Goal: Task Accomplishment & Management: Use online tool/utility

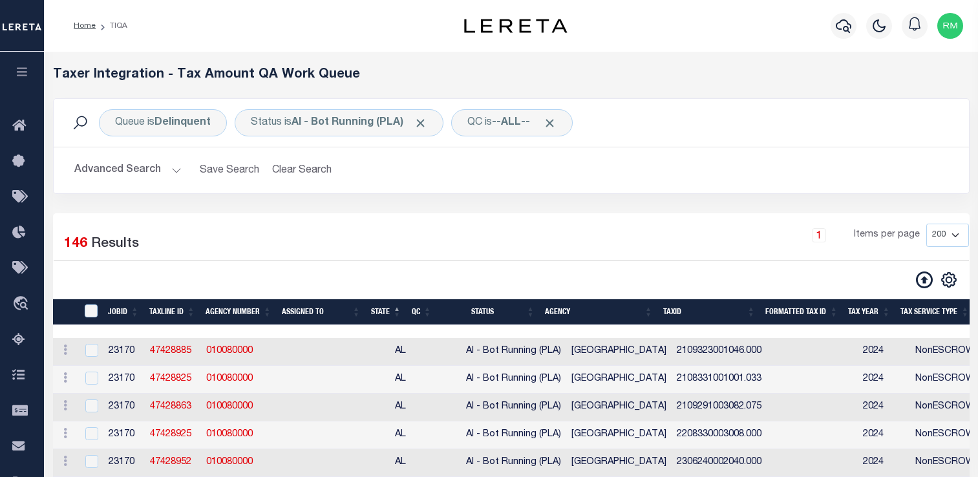
select select "200"
click at [91, 308] on input "TaxID" at bounding box center [91, 311] width 13 height 13
checkbox input "true"
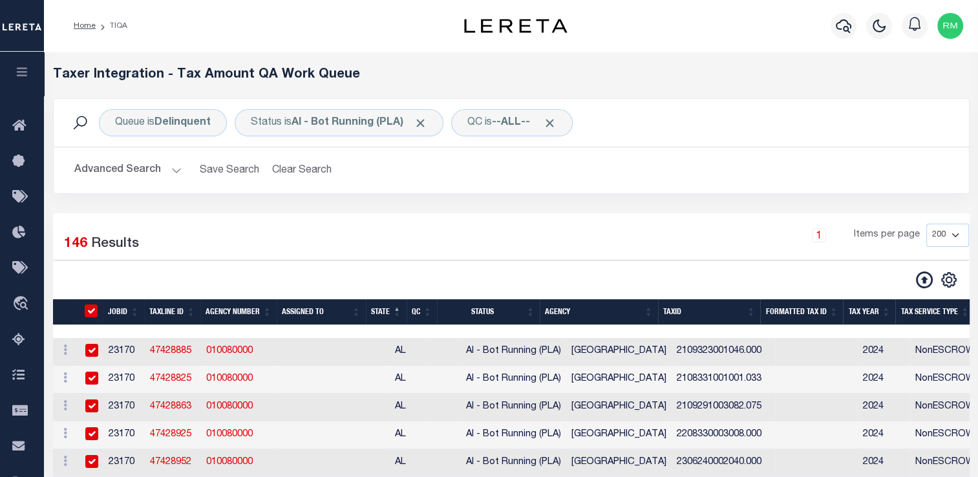
checkbox input "true"
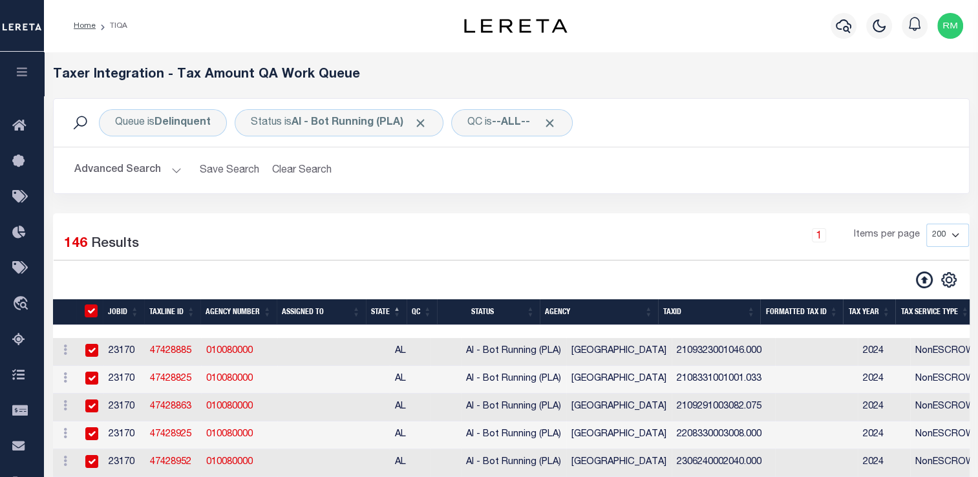
checkbox input "true"
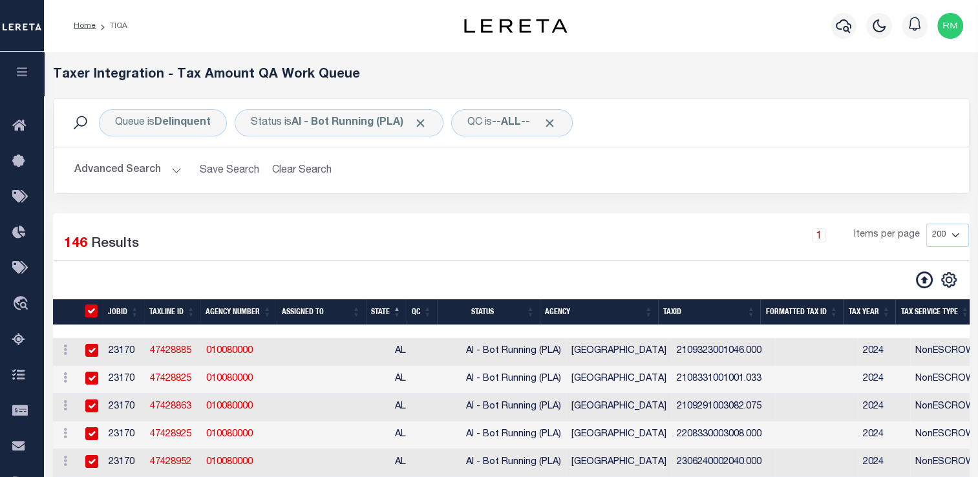
checkbox input "true"
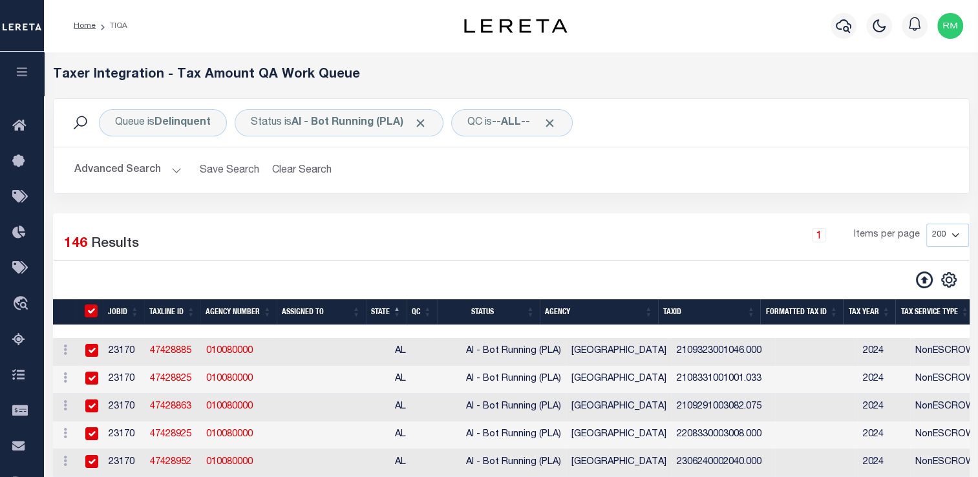
checkbox input "true"
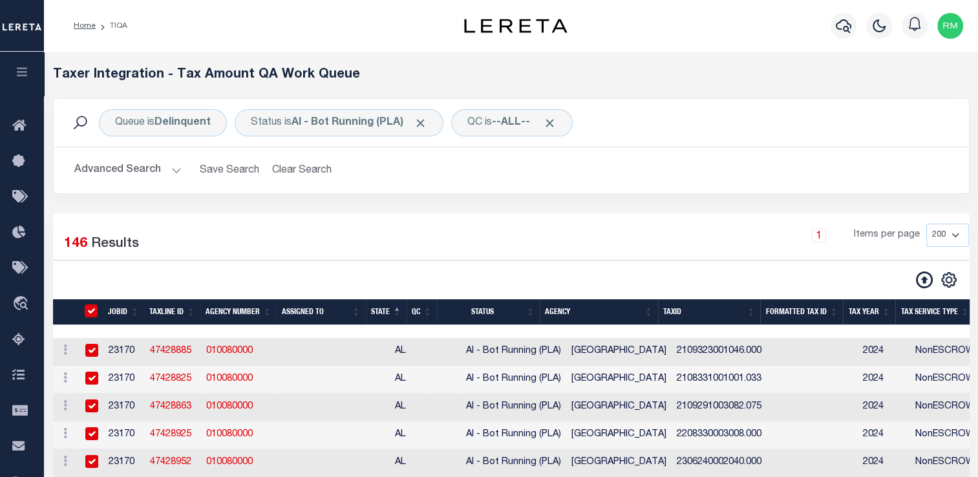
checkbox input "true"
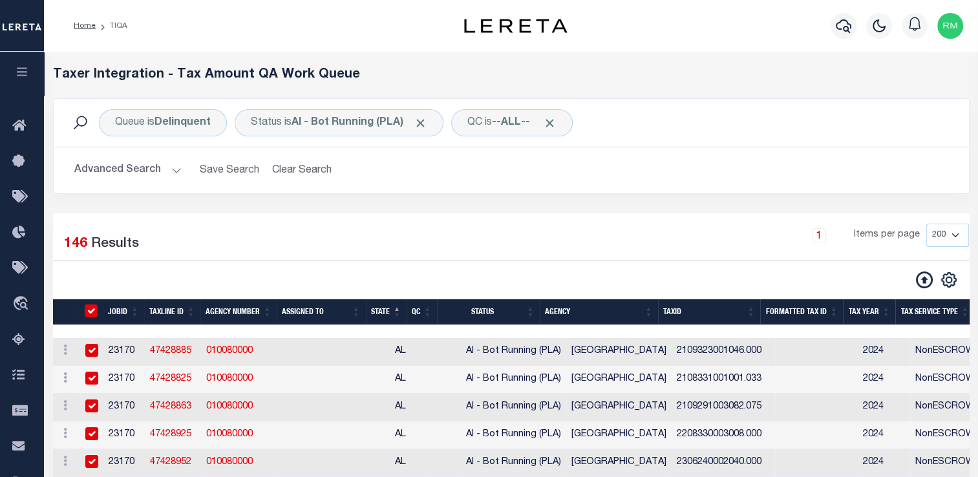
checkbox input "true"
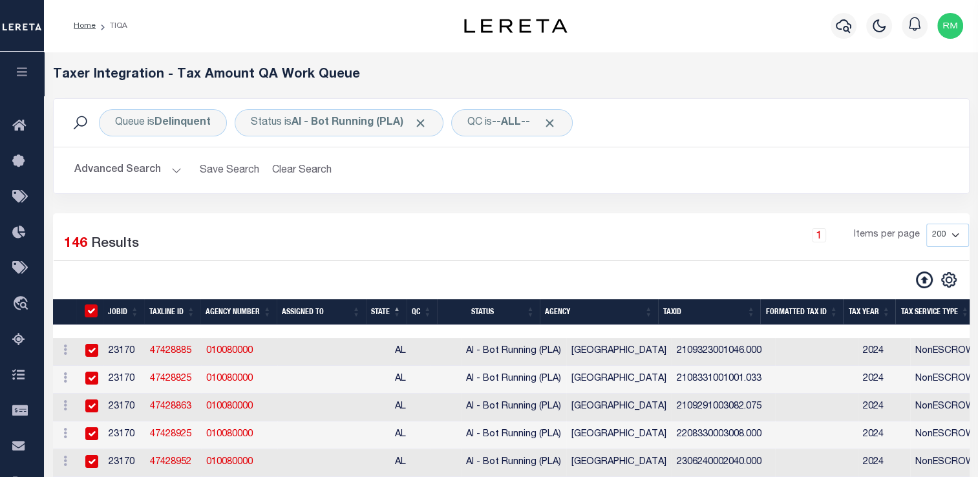
checkbox input "true"
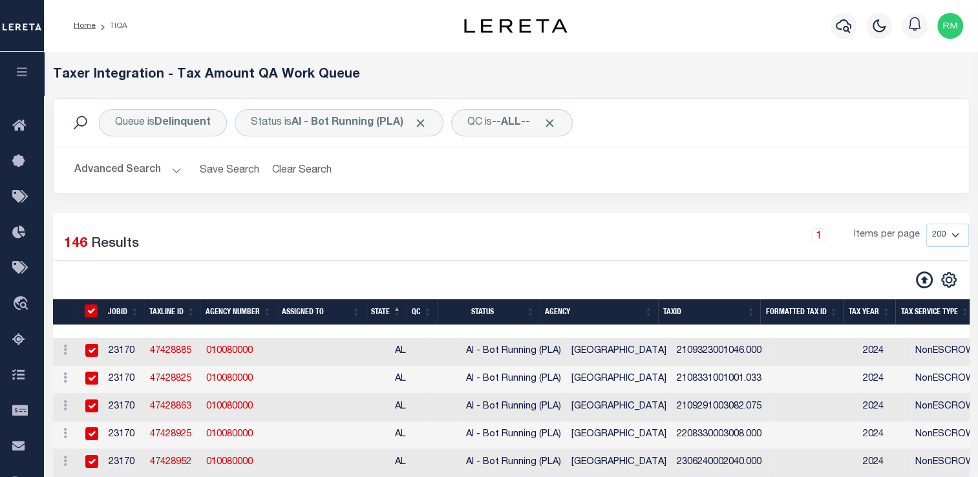
checkbox input "true"
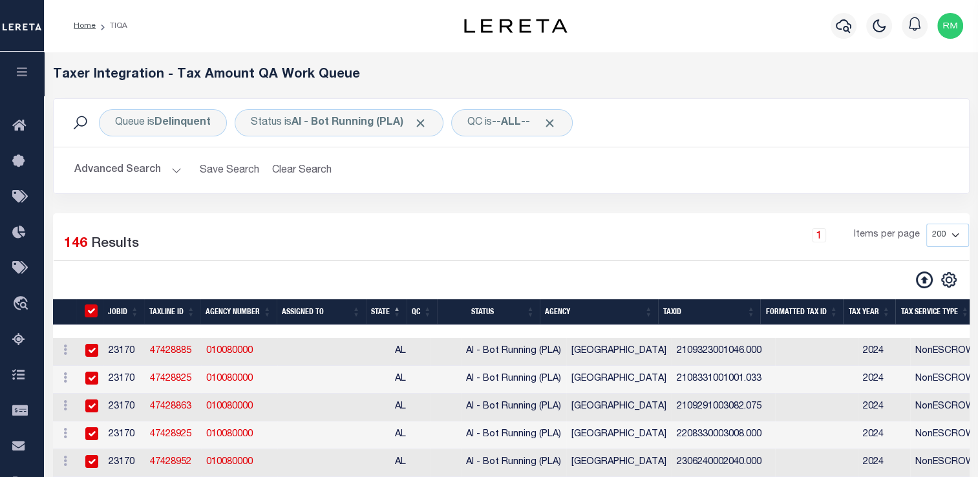
checkbox input "true"
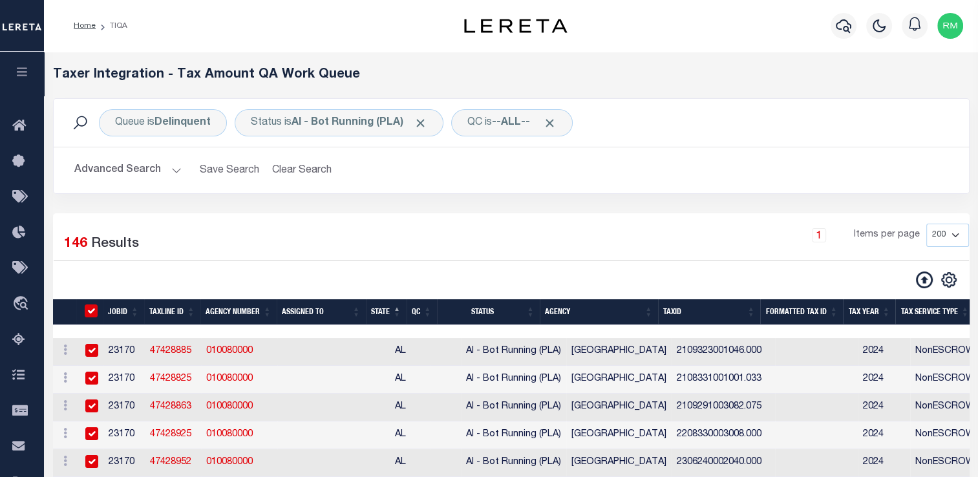
checkbox input "true"
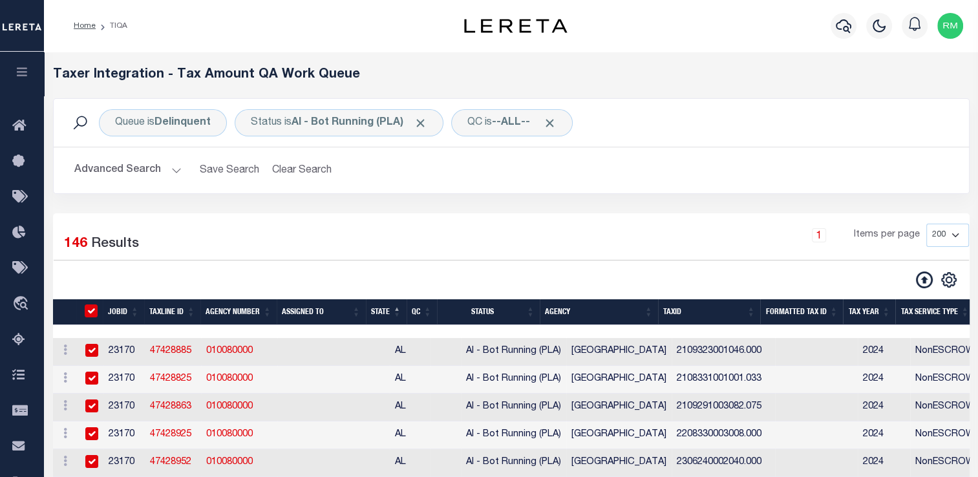
checkbox input "true"
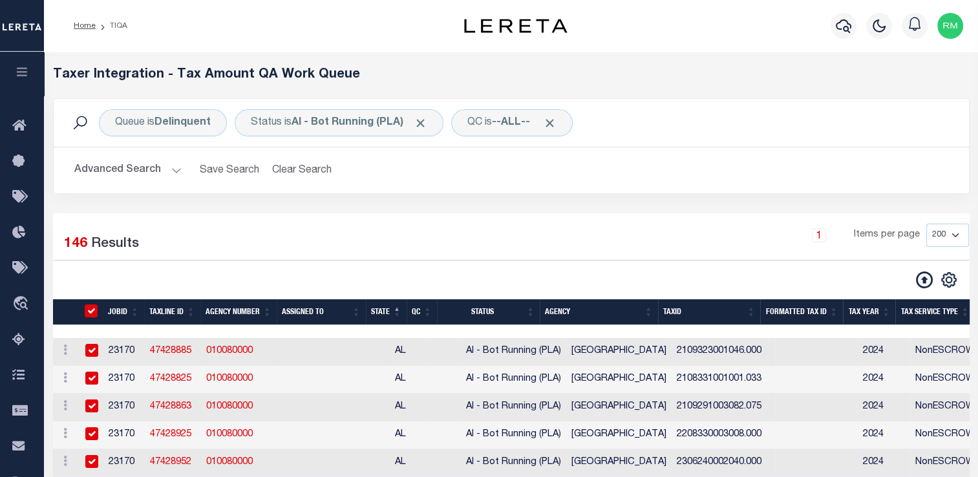
checkbox input "true"
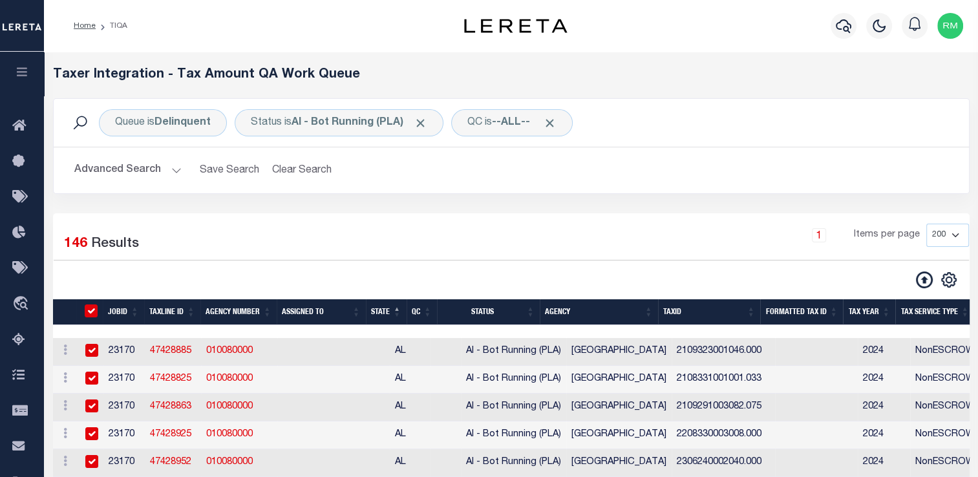
checkbox input "true"
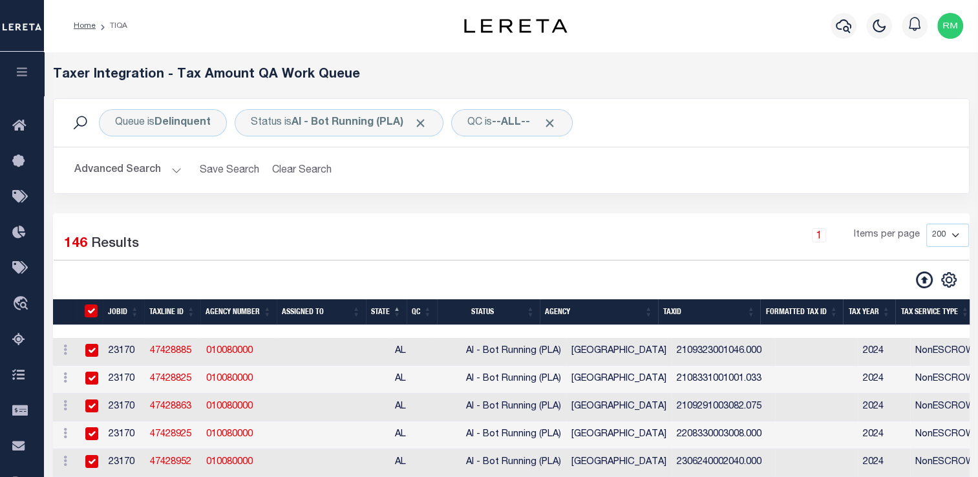
checkbox input "true"
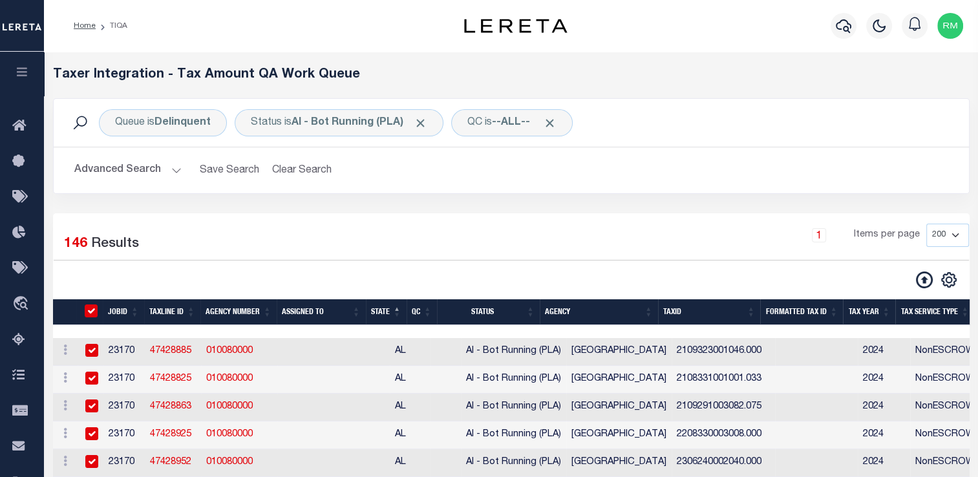
checkbox input "true"
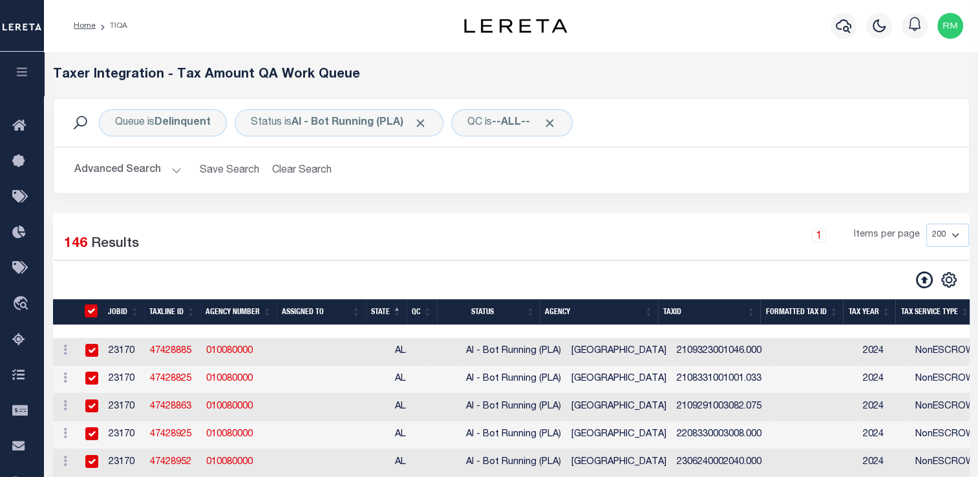
checkbox input "true"
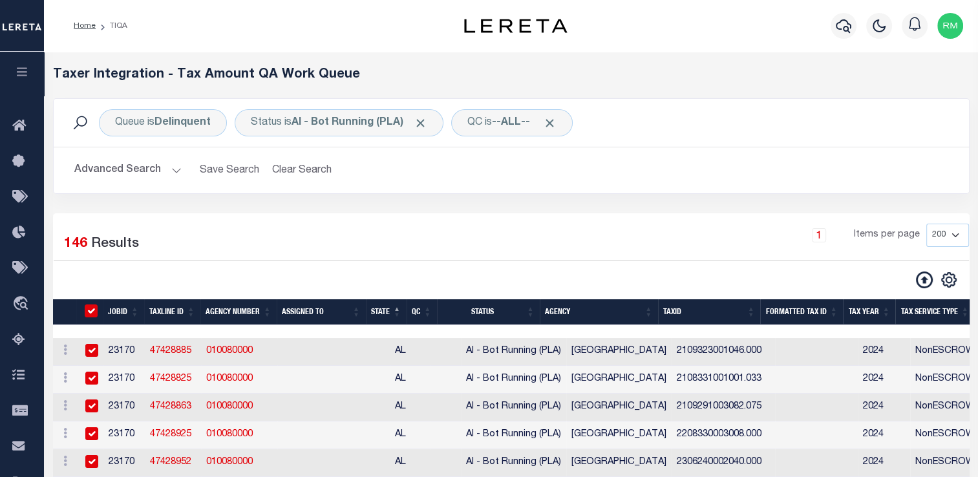
checkbox input "true"
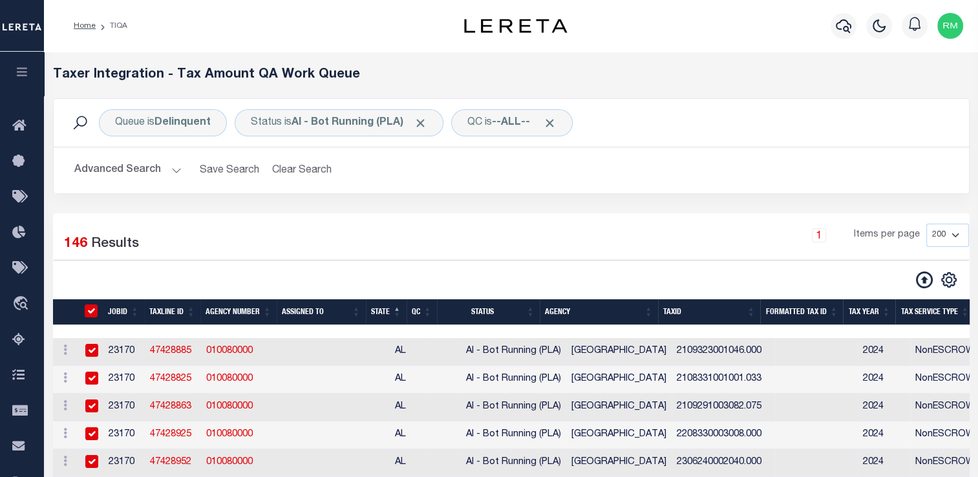
checkbox input "true"
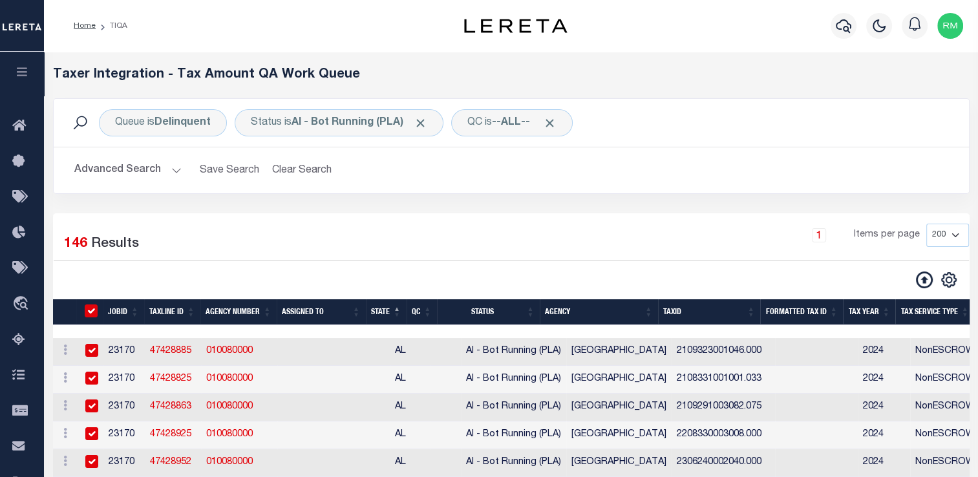
checkbox input "true"
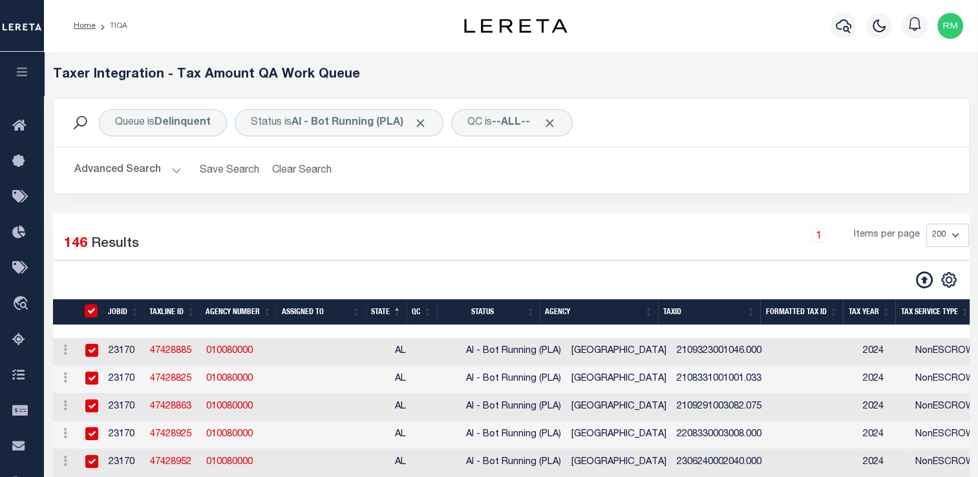
checkbox input "true"
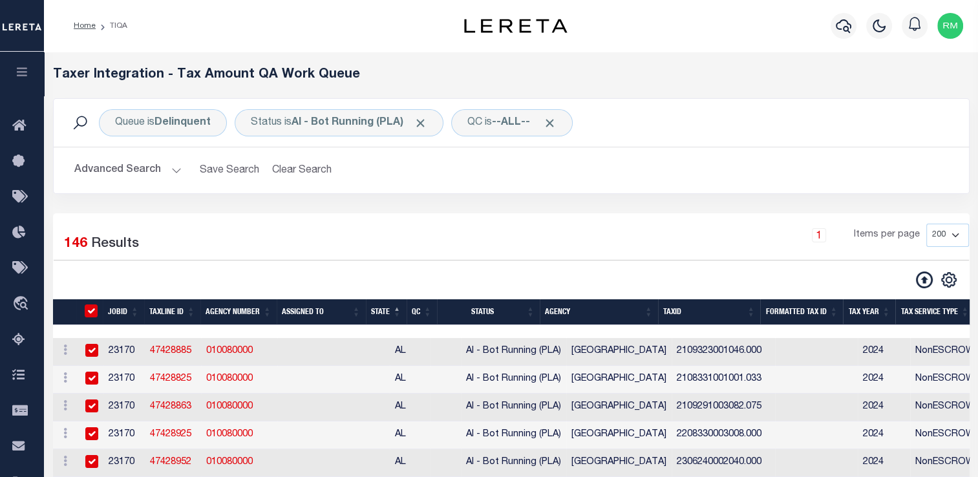
checkbox input "true"
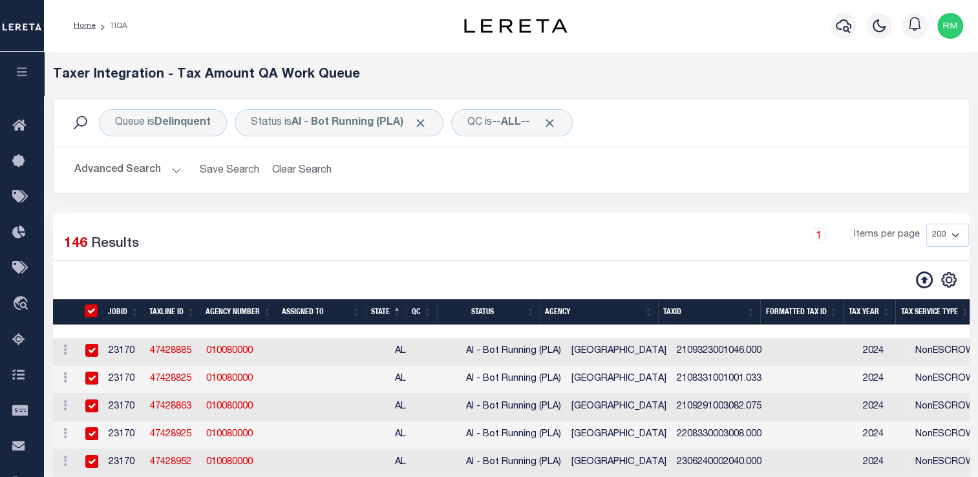
checkbox input "true"
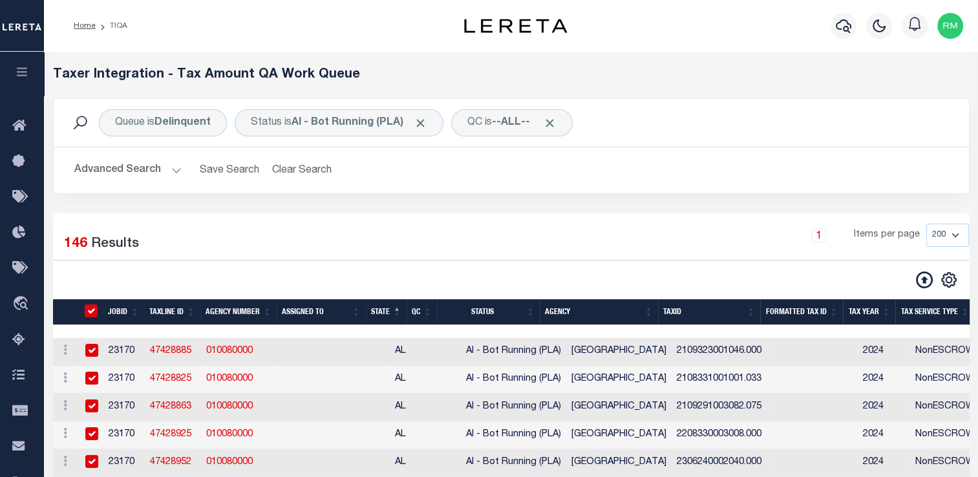
checkbox input "true"
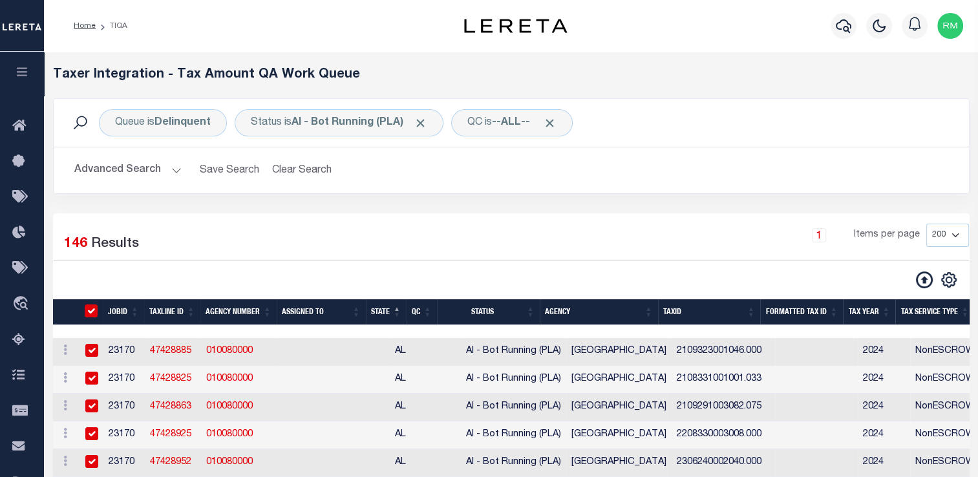
checkbox input "true"
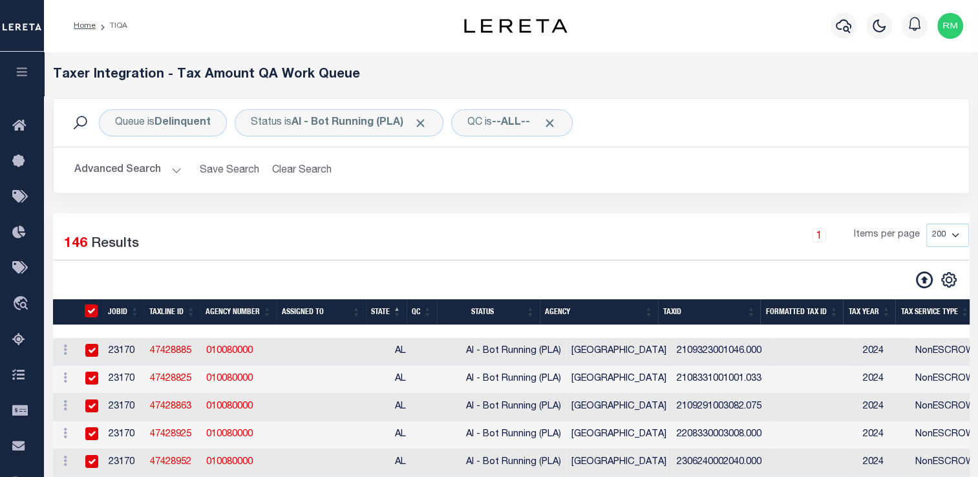
checkbox input "true"
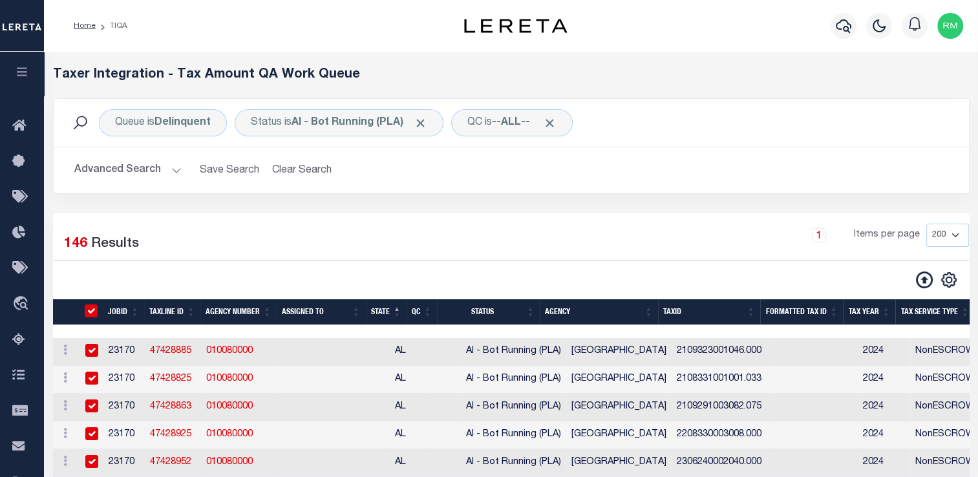
checkbox input "true"
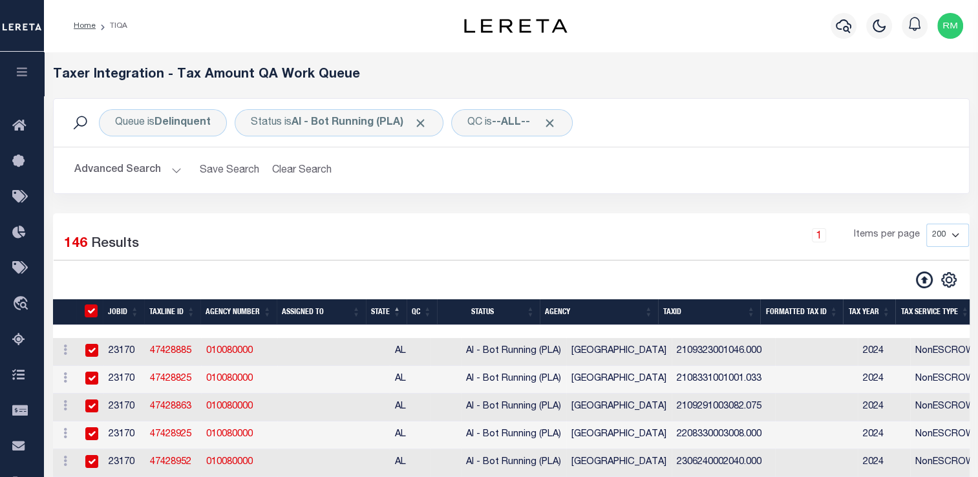
checkbox input "true"
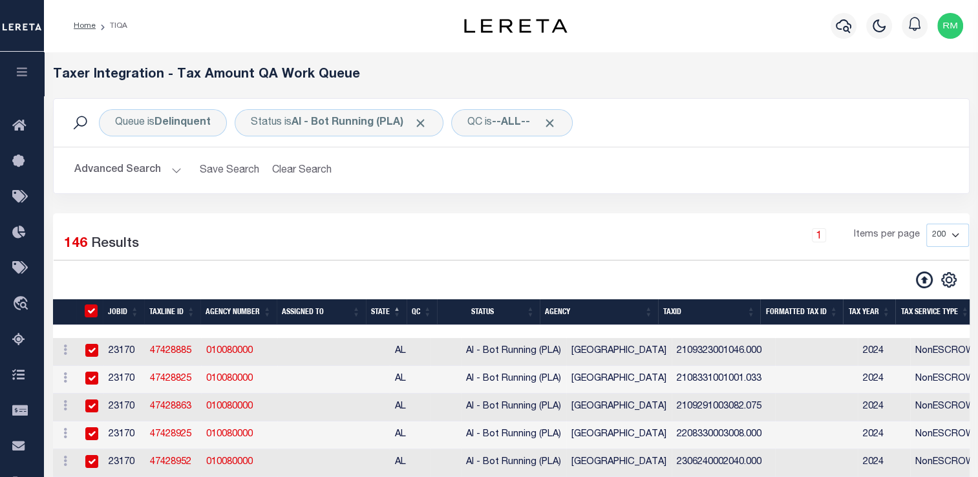
checkbox input "true"
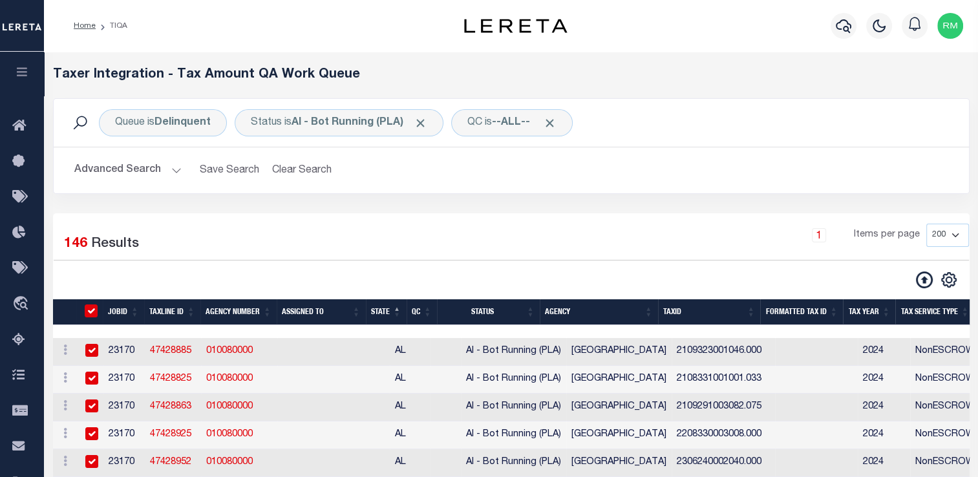
checkbox input "true"
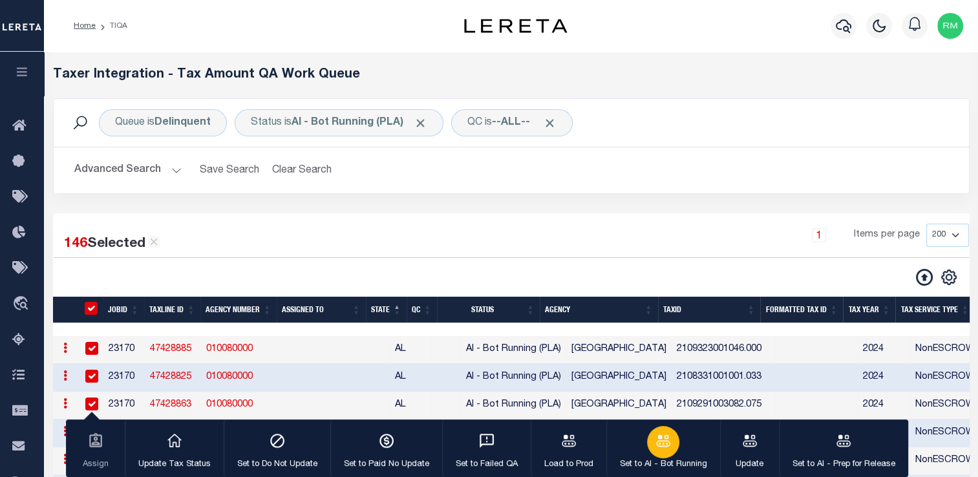
click at [657, 440] on icon "button" at bounding box center [663, 441] width 14 height 12
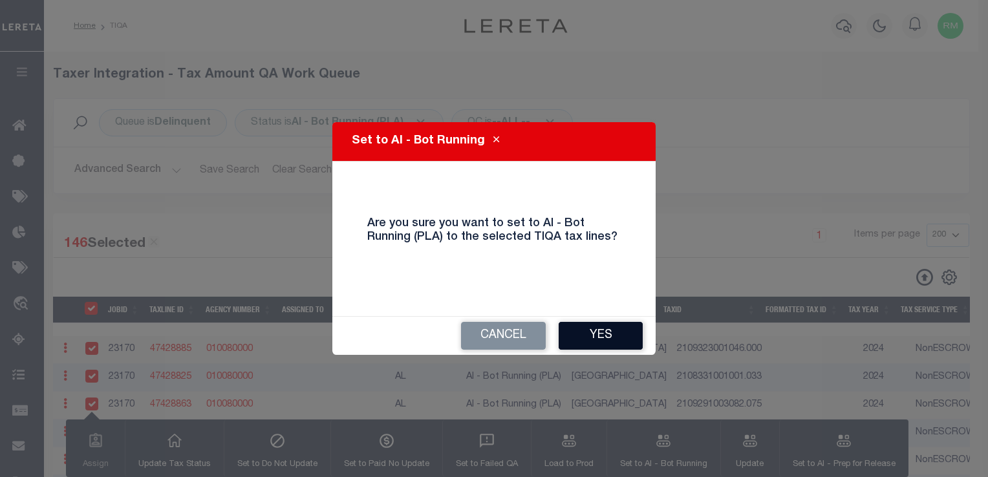
click at [601, 338] on button "Yes" at bounding box center [601, 336] width 84 height 28
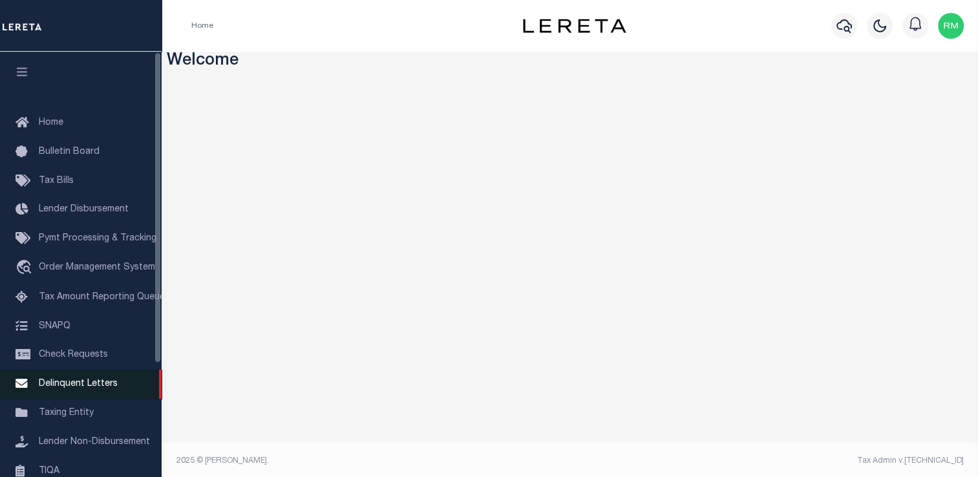
scroll to position [155, 0]
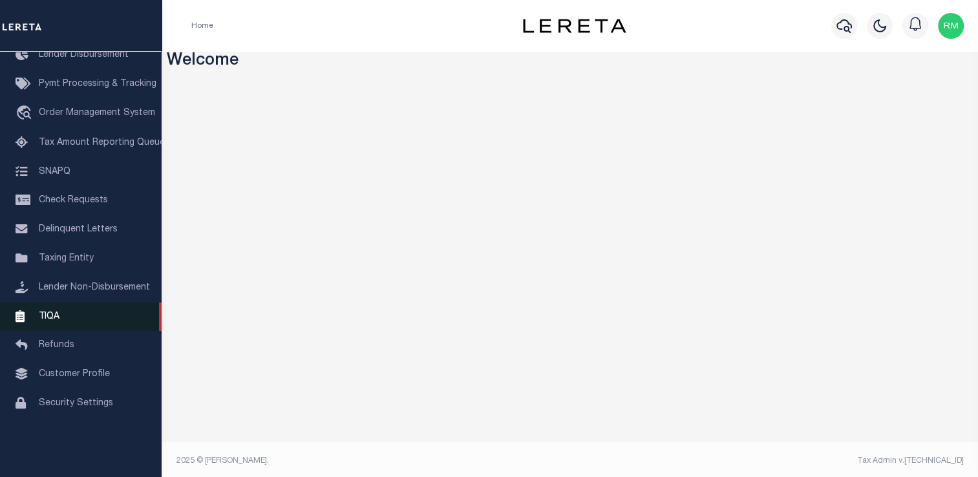
click at [66, 325] on link "TIQA" at bounding box center [81, 317] width 162 height 29
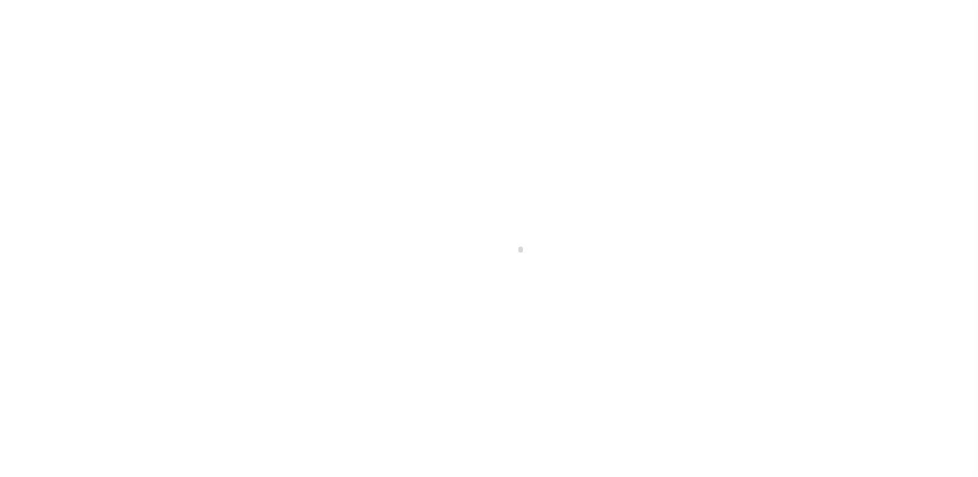
scroll to position [155, 0]
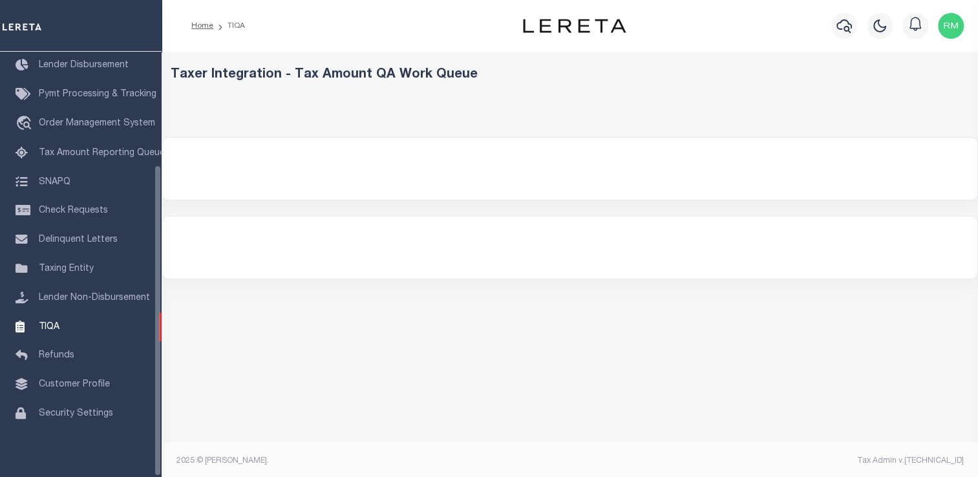
select select "200"
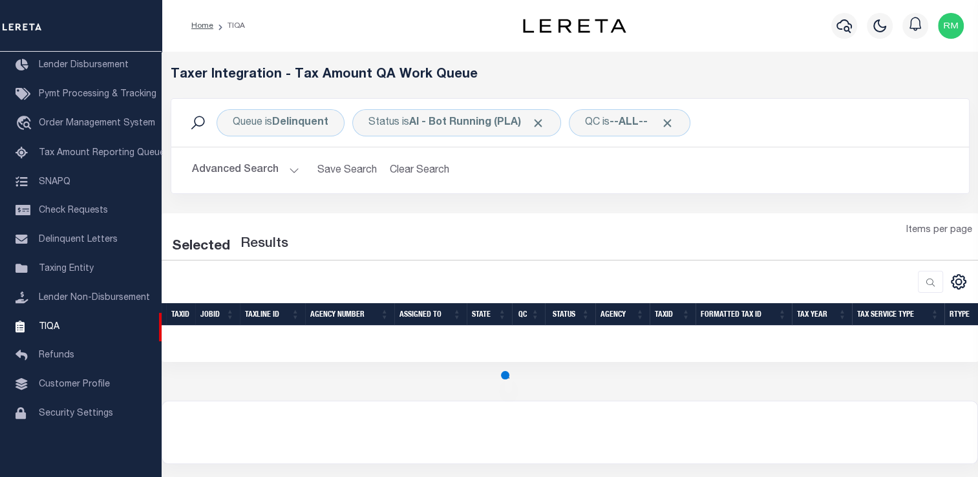
select select "200"
